Goal: Answer question/provide support: Answer question/provide support

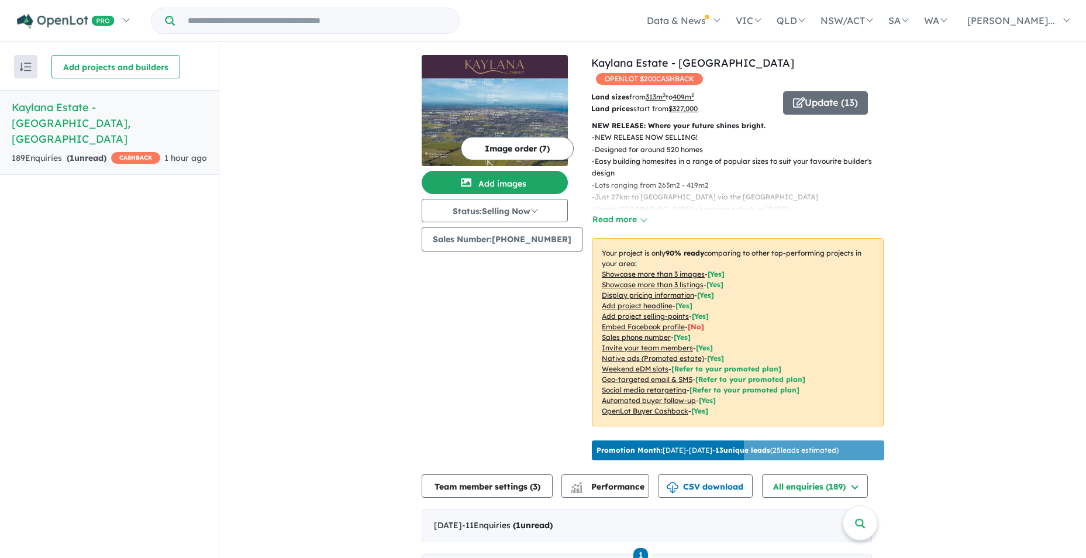
scroll to position [495, 0]
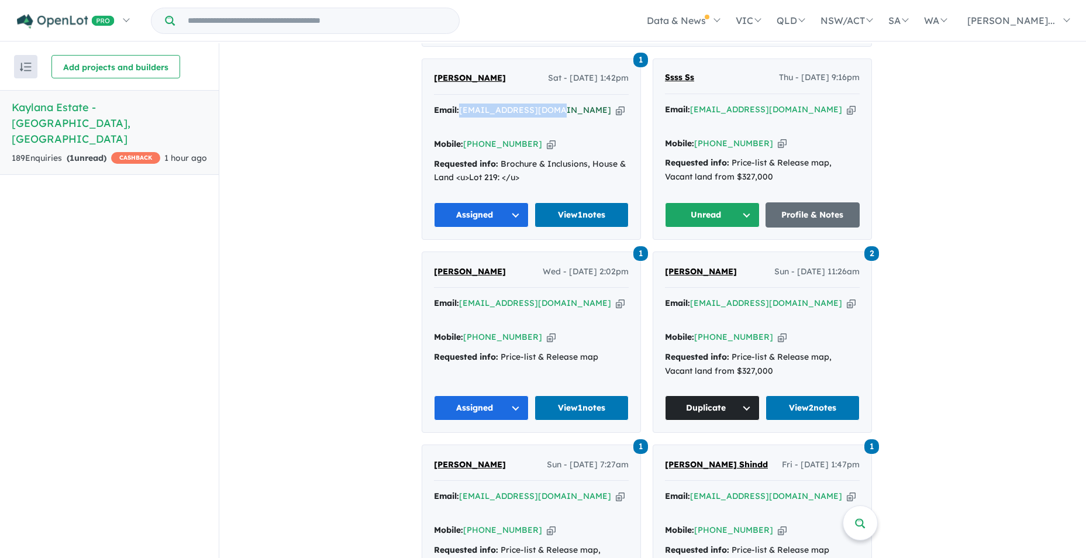
drag, startPoint x: 565, startPoint y: 105, endPoint x: 467, endPoint y: 108, distance: 98.8
click at [467, 108] on div "Email: [EMAIL_ADDRESS][DOMAIN_NAME] Copied!" at bounding box center [531, 117] width 195 height 28
copy a%20Kaylana%20Estate%20-%20Tarneit"] "[EMAIL_ADDRESS][DOMAIN_NAME]"
click at [752, 202] on button "Unread" at bounding box center [712, 214] width 95 height 25
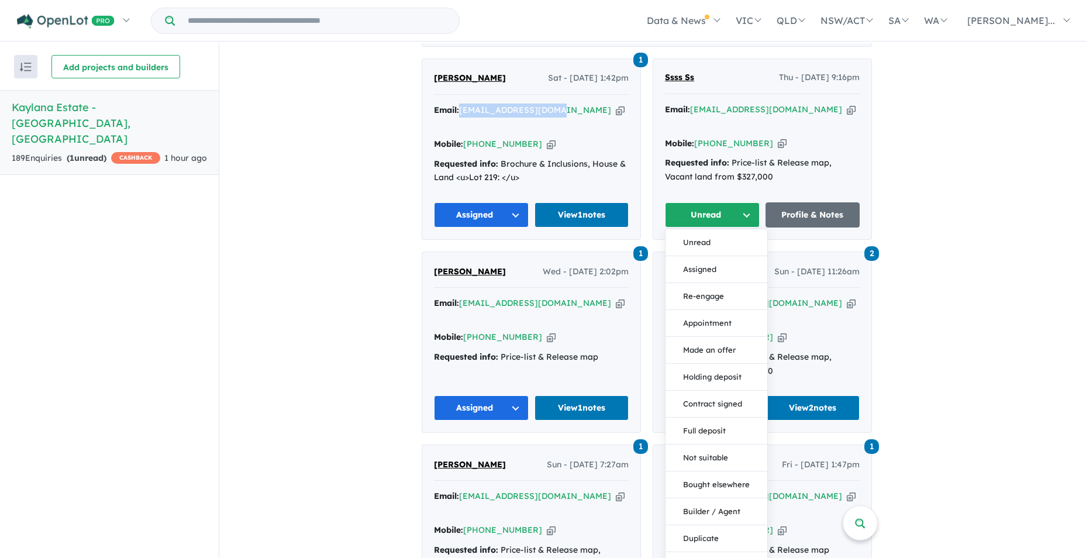
click at [715, 256] on button "Assigned" at bounding box center [716, 269] width 102 height 27
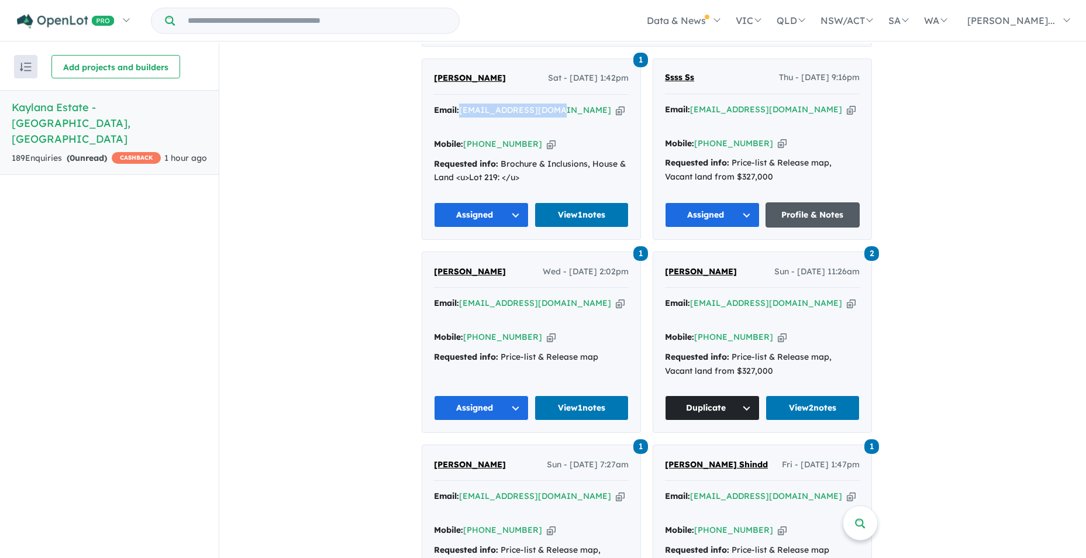
click at [804, 202] on link "Profile & Notes" at bounding box center [812, 214] width 95 height 25
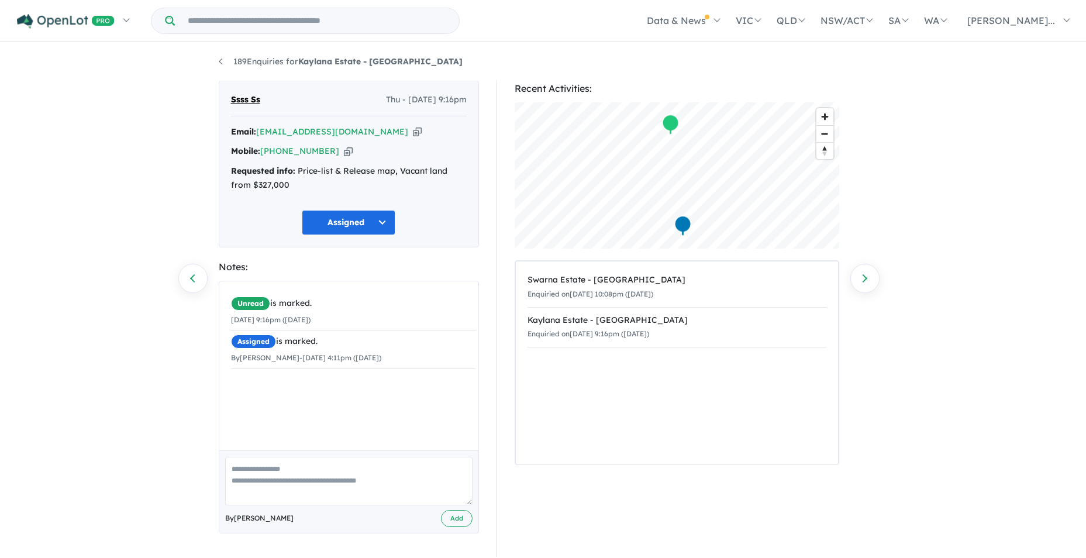
click at [243, 470] on textarea at bounding box center [348, 481] width 247 height 49
type textarea "**********"
click at [455, 517] on button "Add" at bounding box center [457, 518] width 32 height 17
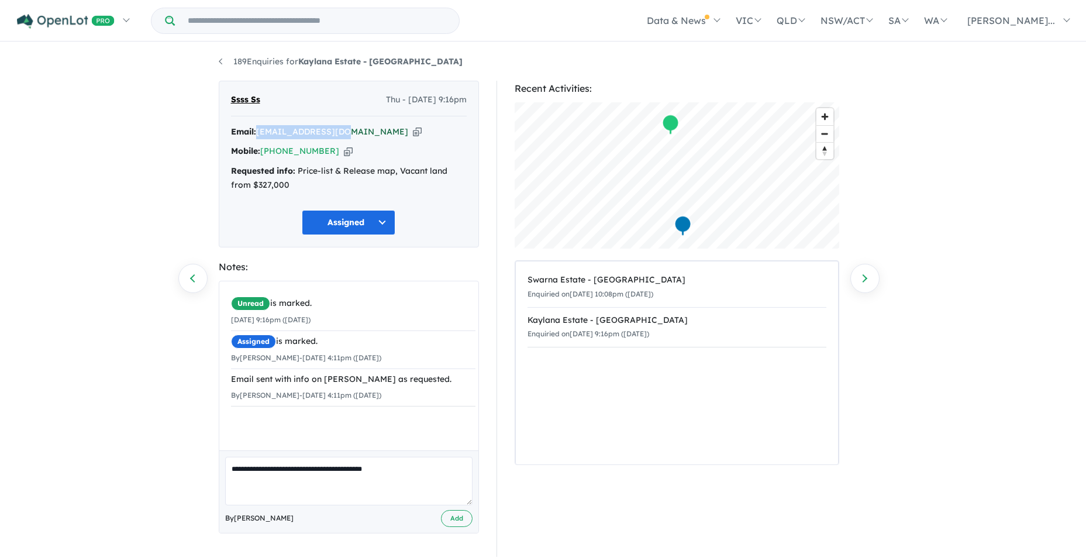
drag, startPoint x: 344, startPoint y: 132, endPoint x: 260, endPoint y: 133, distance: 84.2
click at [260, 133] on div "Email: [EMAIL_ADDRESS][DOMAIN_NAME] Copied!" at bounding box center [349, 132] width 236 height 14
drag, startPoint x: 260, startPoint y: 133, endPoint x: 271, endPoint y: 129, distance: 12.1
copy a%20Kaylana%20Estate%20-%20Tarneit"] "[EMAIL_ADDRESS][DOMAIN_NAME]"
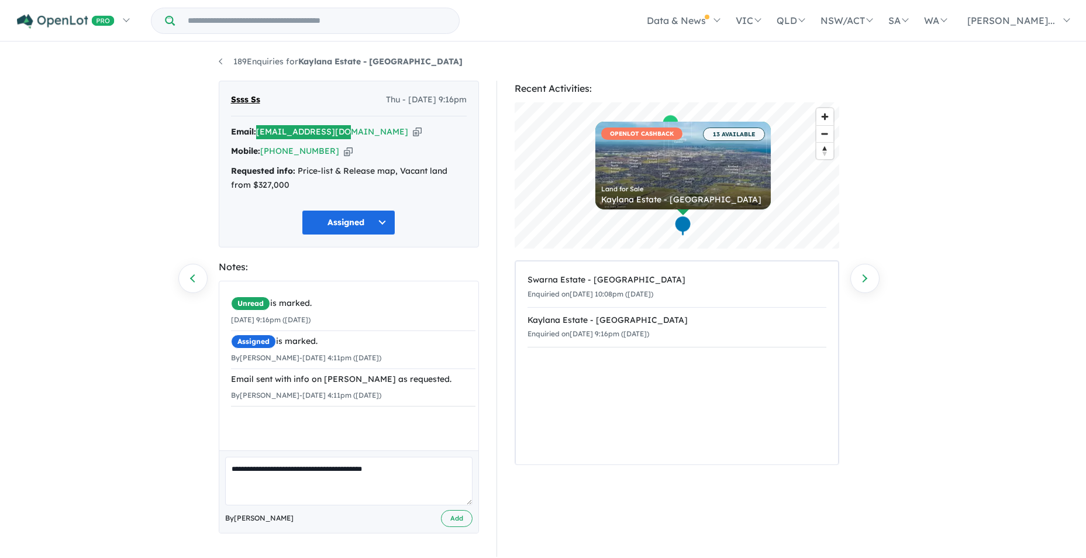
scroll to position [2, 0]
